Goal: Task Accomplishment & Management: Use online tool/utility

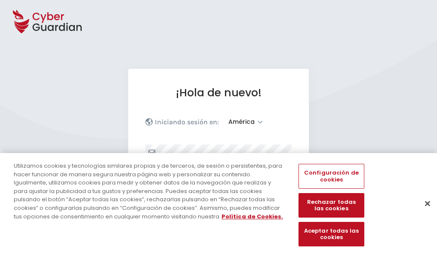
select select "América"
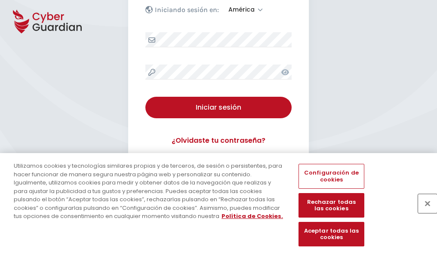
click at [424, 213] on button "Cerrar" at bounding box center [427, 203] width 19 height 19
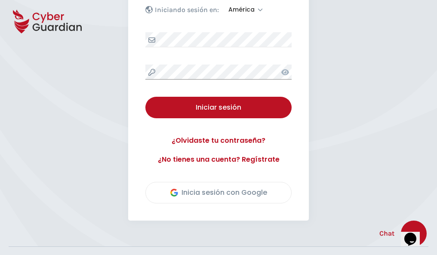
scroll to position [195, 0]
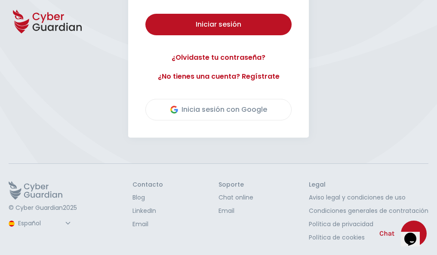
click at [146, 14] on button "Iniciar sesión" at bounding box center [219, 25] width 146 height 22
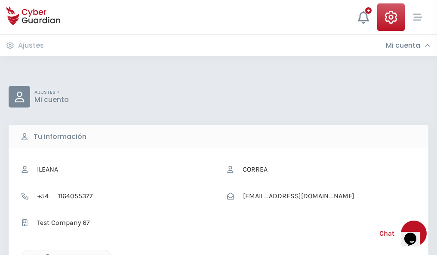
click at [45, 254] on icon "button" at bounding box center [45, 257] width 7 height 7
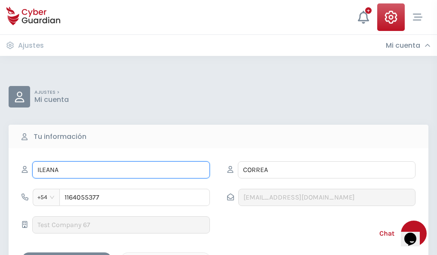
click at [121, 170] on input "ILEANA" at bounding box center [121, 169] width 178 height 17
type input "I"
type input "Simón"
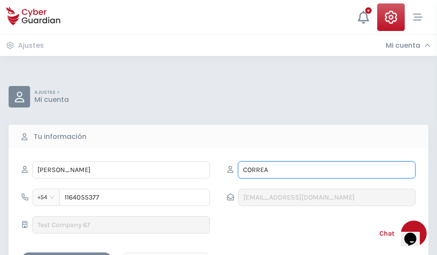
click at [327, 170] on input "CORREA" at bounding box center [327, 169] width 178 height 17
type input "C"
type input "Quintero"
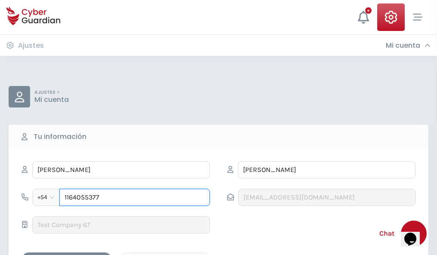
click at [135, 198] on input "1164055377" at bounding box center [134, 197] width 151 height 17
type input "1"
type input "4936871448"
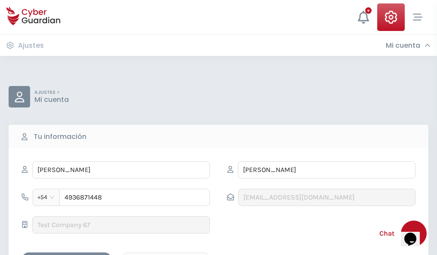
click at [166, 255] on div "Cancelar" at bounding box center [165, 260] width 77 height 11
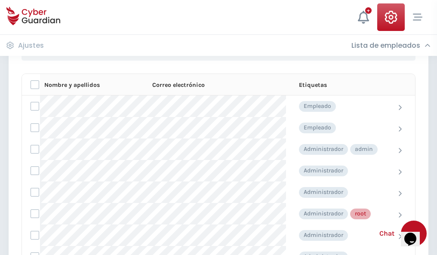
scroll to position [433, 0]
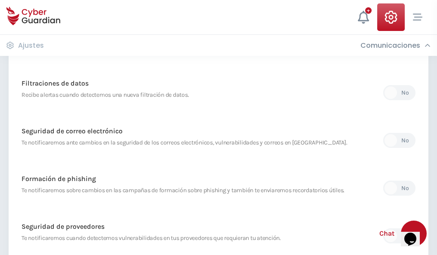
scroll to position [453, 0]
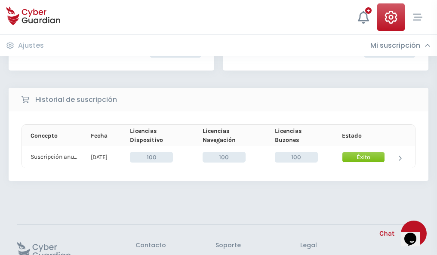
scroll to position [218, 0]
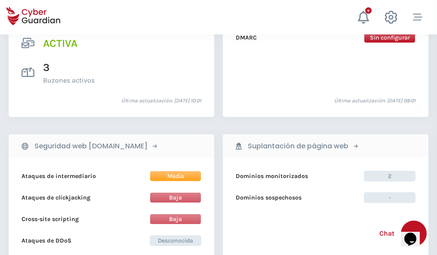
scroll to position [875, 0]
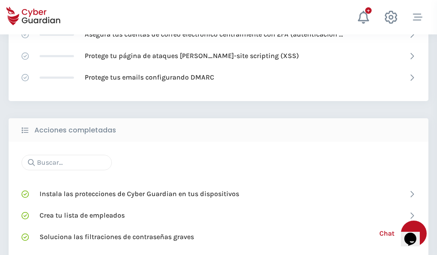
scroll to position [573, 0]
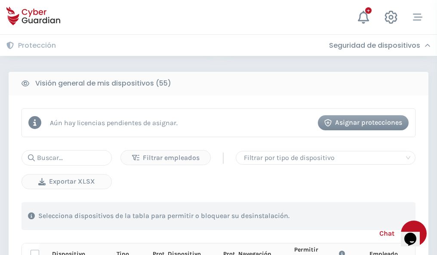
scroll to position [761, 0]
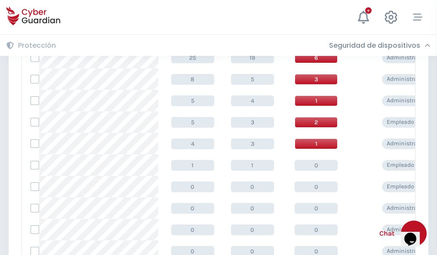
scroll to position [434, 0]
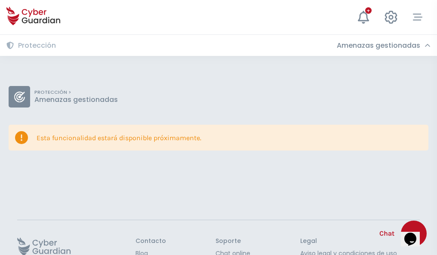
scroll to position [56, 0]
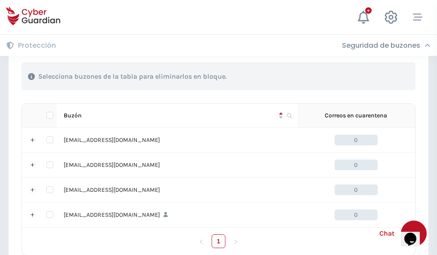
scroll to position [424, 0]
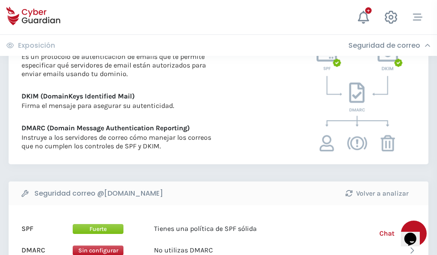
scroll to position [464, 0]
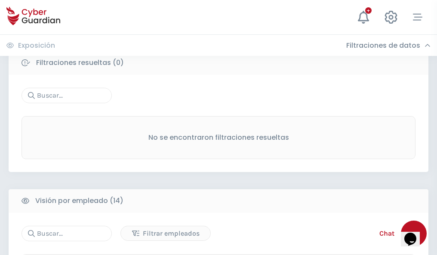
scroll to position [777, 0]
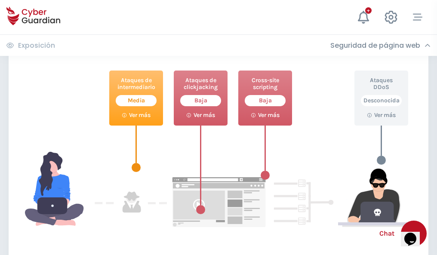
scroll to position [469, 0]
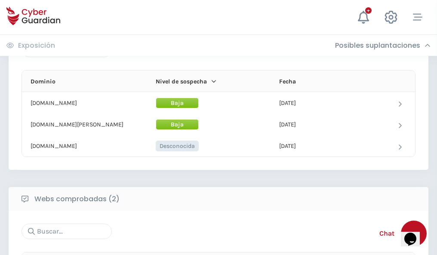
scroll to position [517, 0]
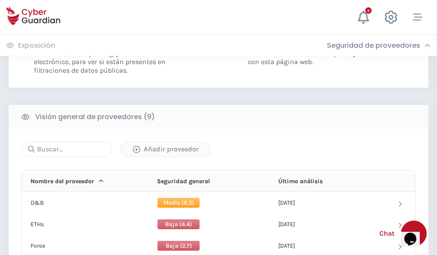
scroll to position [619, 0]
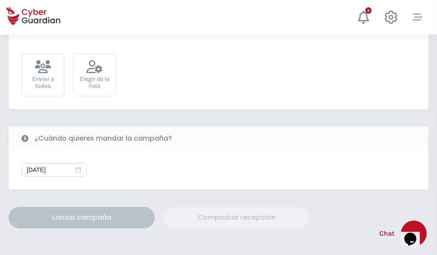
scroll to position [315, 0]
